Goal: Information Seeking & Learning: Understand process/instructions

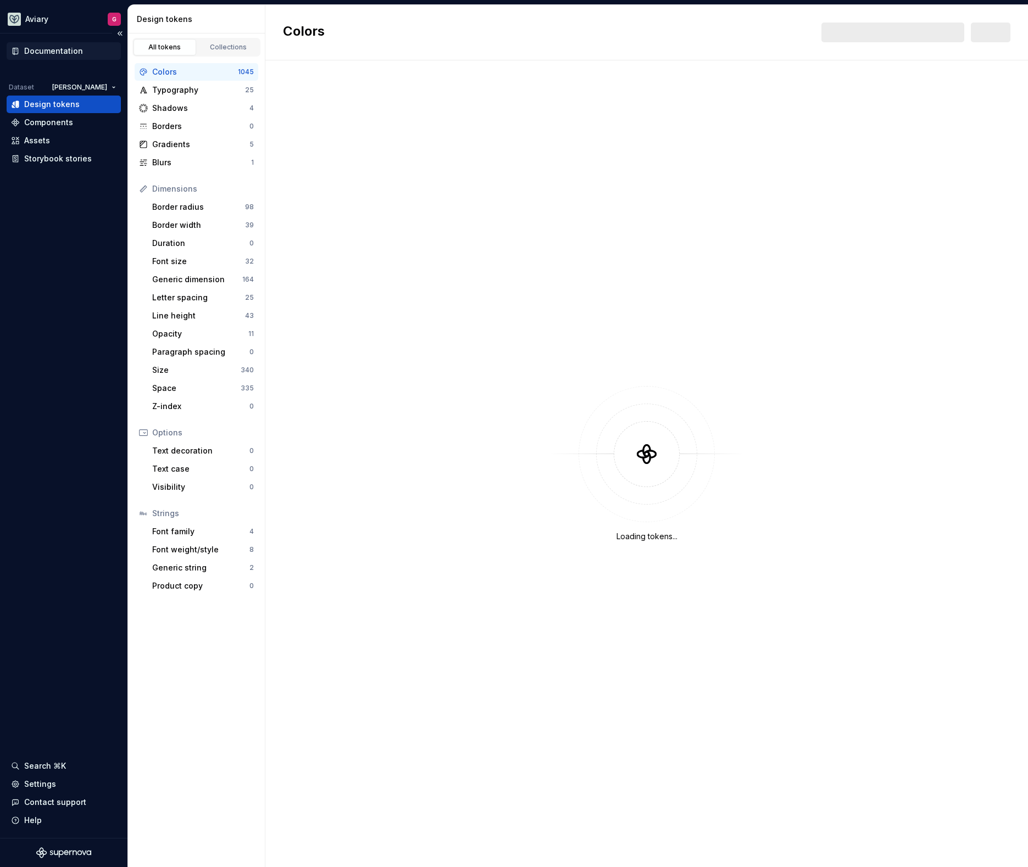
click at [64, 59] on div "Documentation" at bounding box center [64, 51] width 114 height 18
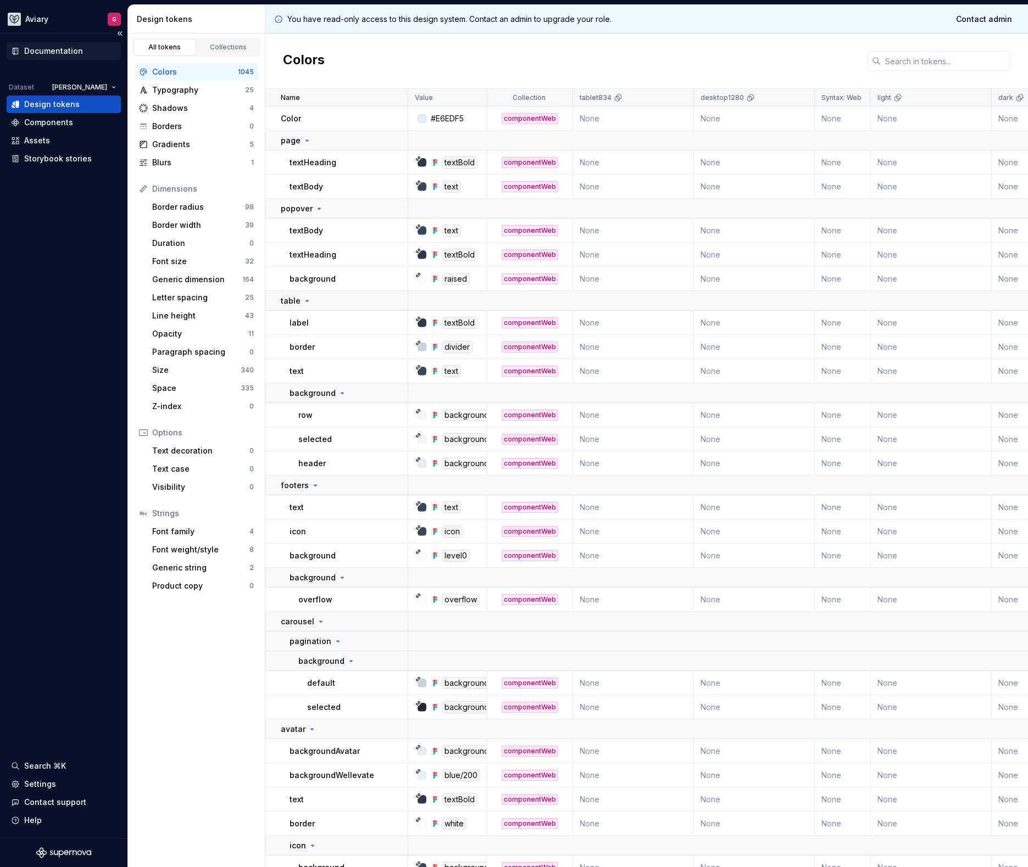
click at [44, 53] on div "Documentation" at bounding box center [53, 51] width 59 height 11
